Goal: Check status: Check status

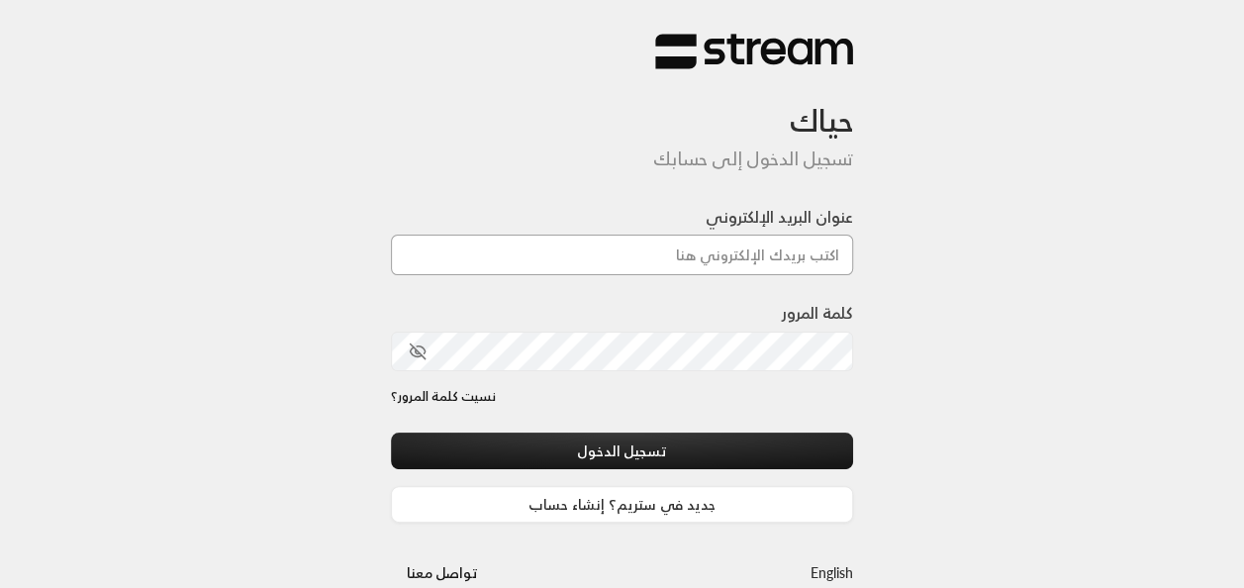
click at [686, 265] on input "عنوان البريد الإلكتروني" at bounding box center [622, 255] width 463 height 41
type input "[EMAIL_ADDRESS][DOMAIN_NAME]"
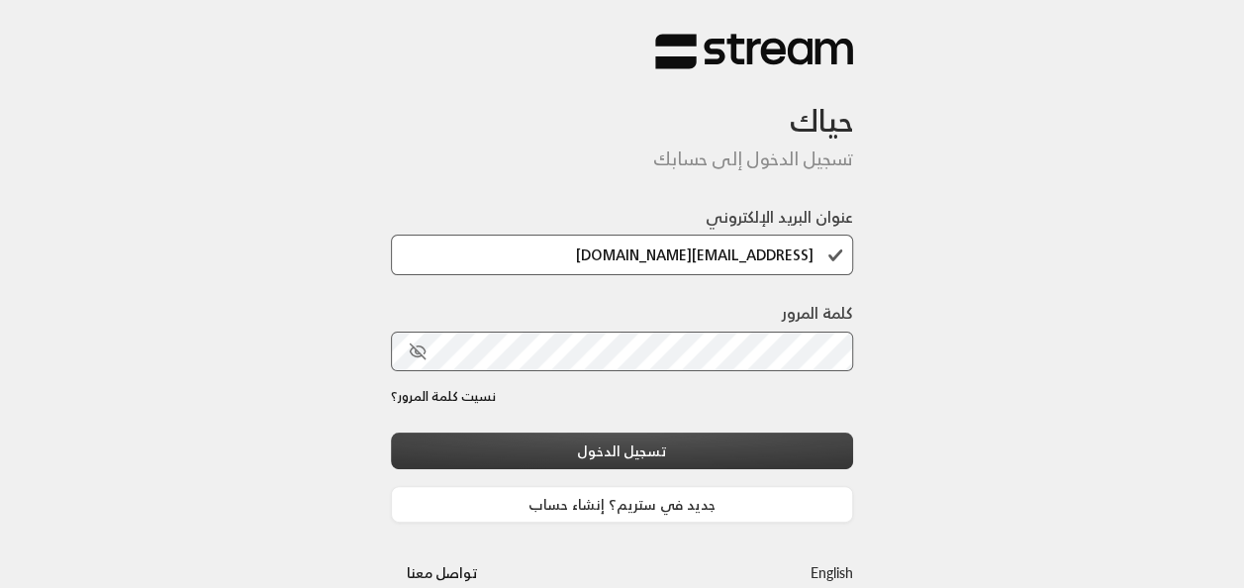
click at [723, 449] on button "تسجيل الدخول" at bounding box center [622, 451] width 463 height 37
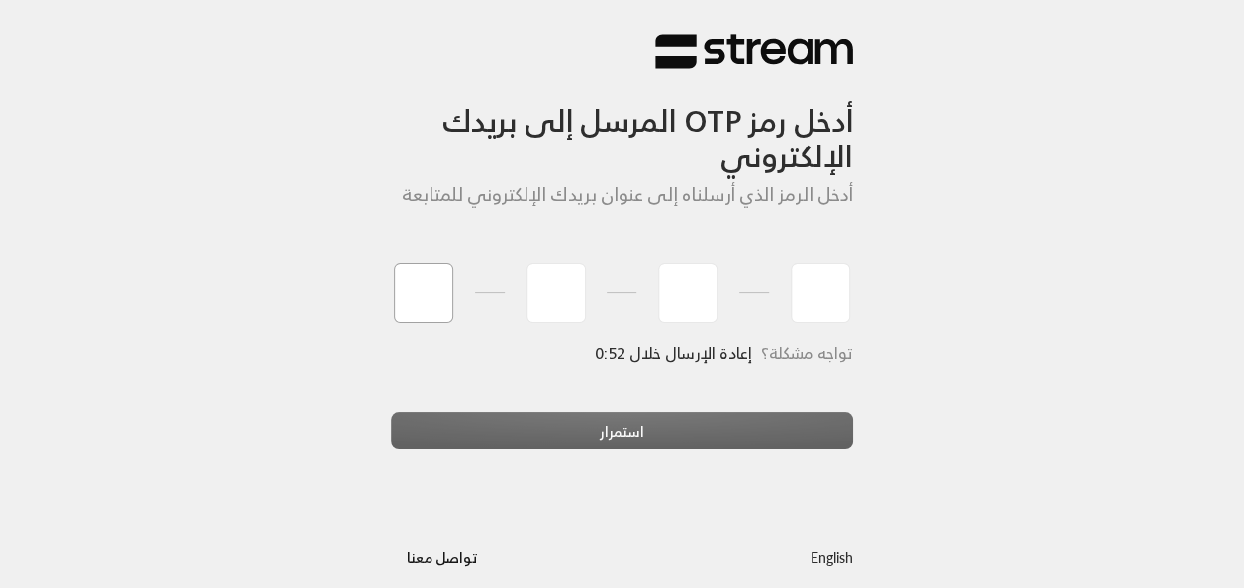
type input "6"
type input "7"
type input "3"
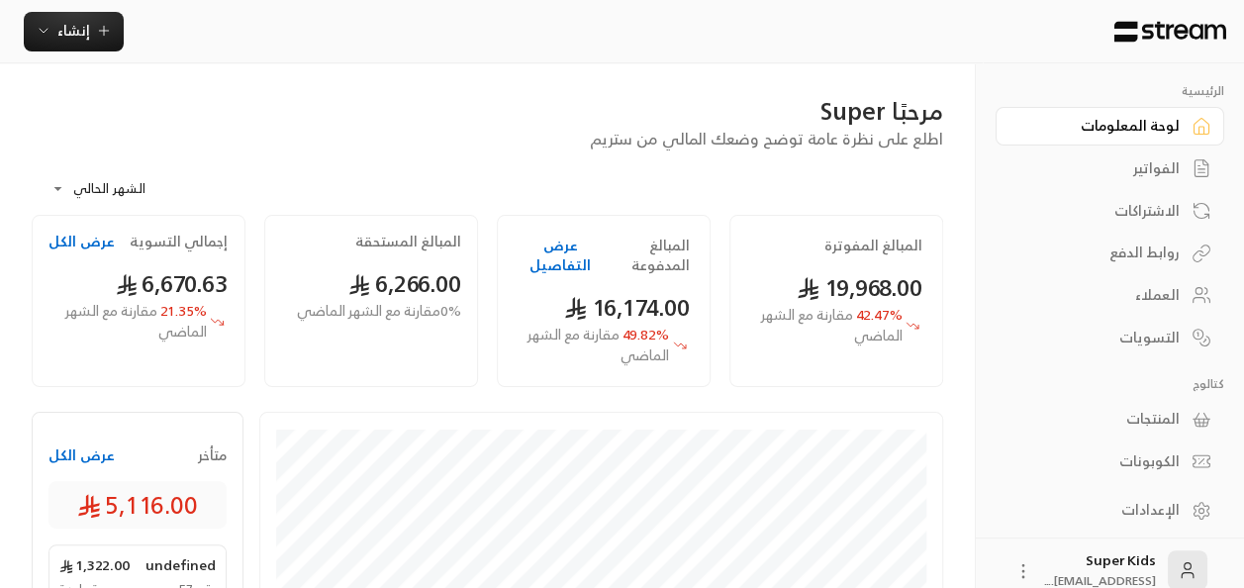
click at [91, 455] on button "عرض الكل" at bounding box center [82, 455] width 66 height 20
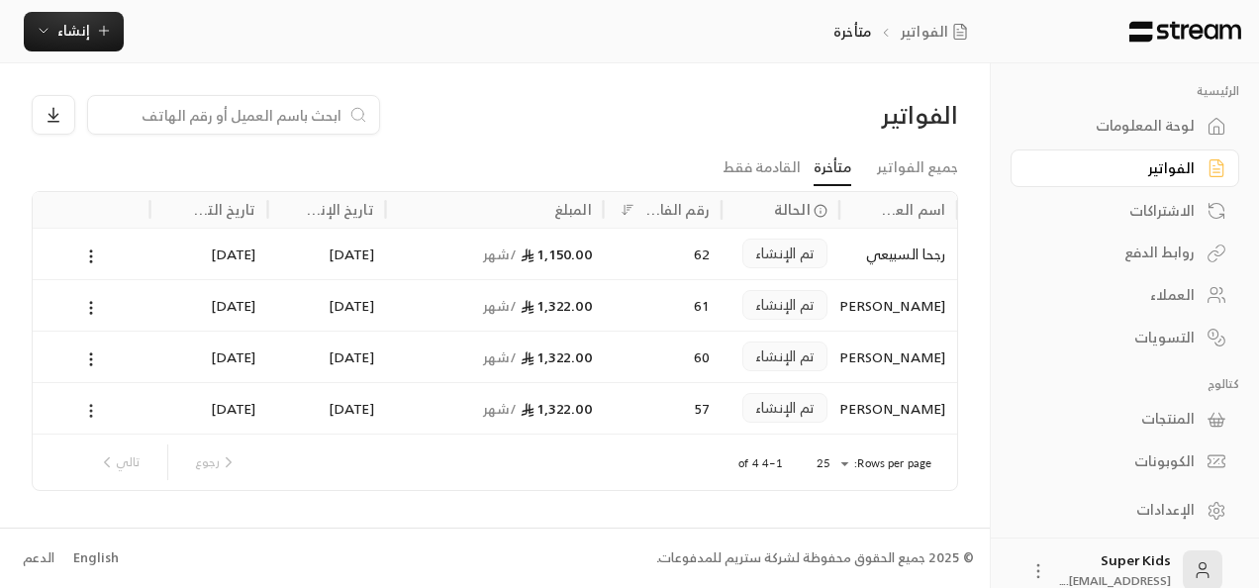
click at [95, 409] on icon at bounding box center [91, 411] width 18 height 18
click at [111, 463] on li "عرض" at bounding box center [113, 461] width 50 height 36
